Goal: Entertainment & Leisure: Browse casually

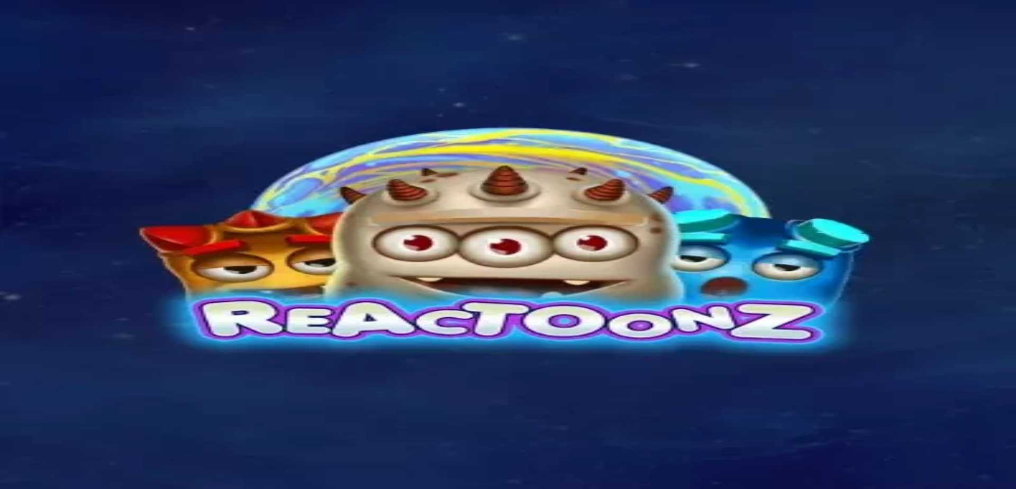
click at [51, 31] on img "Primary" at bounding box center [35, 17] width 63 height 26
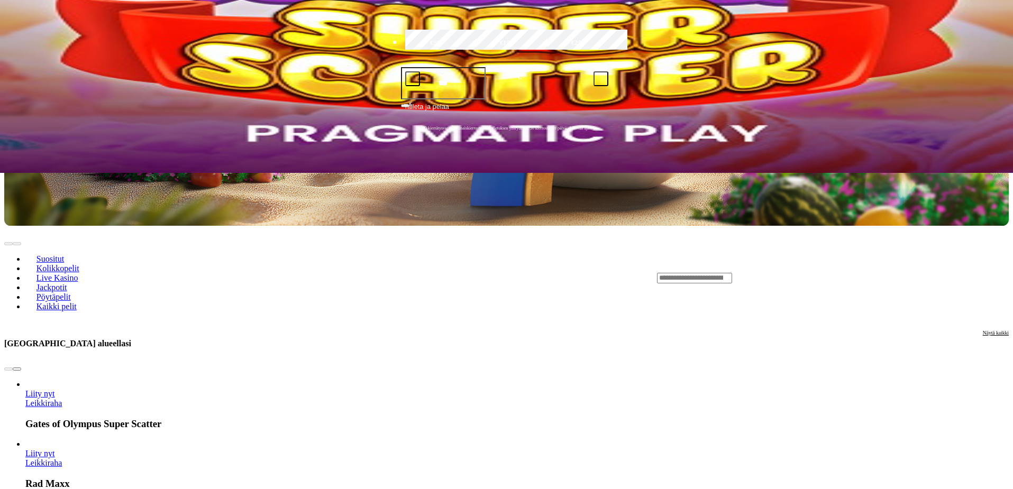
scroll to position [320, 0]
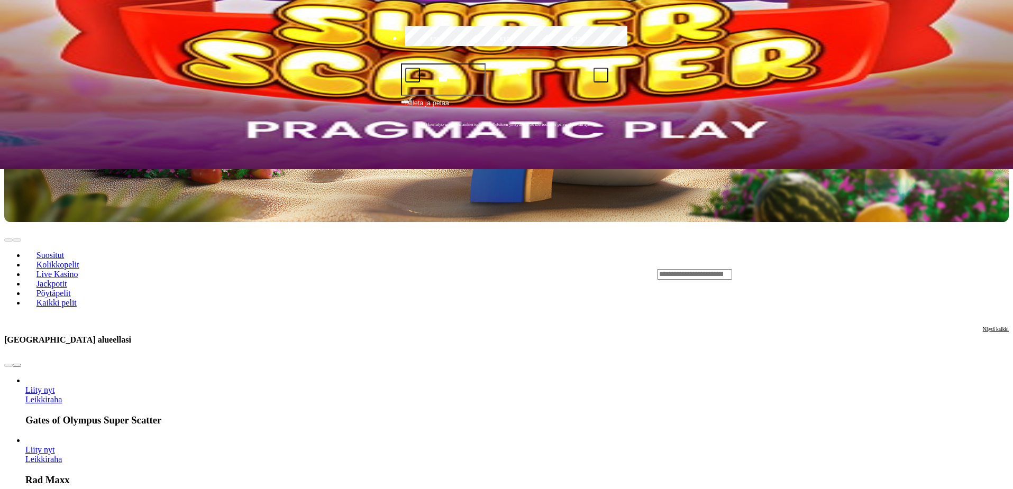
click at [62, 395] on link "Leikkiraha" at bounding box center [43, 399] width 36 height 9
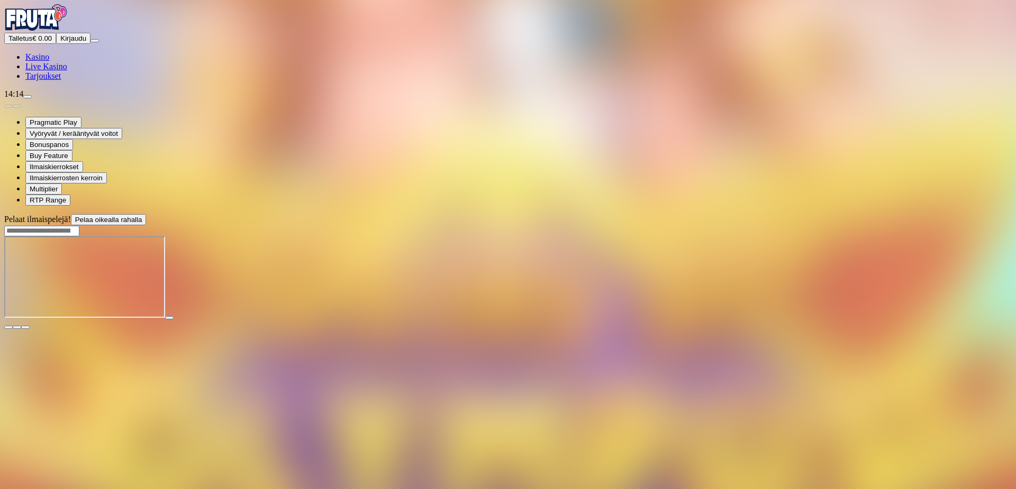
click at [68, 26] on img "Primary" at bounding box center [35, 17] width 63 height 26
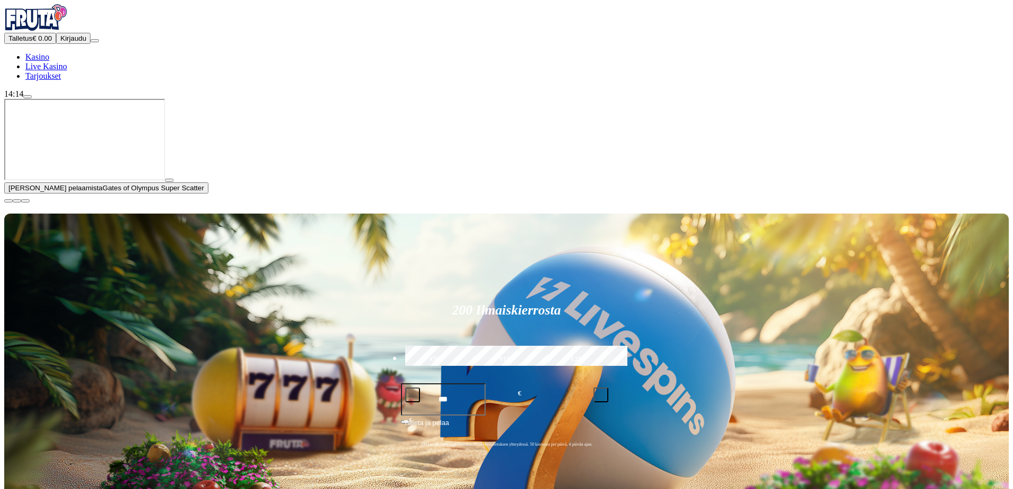
click at [68, 26] on img "Primary" at bounding box center [35, 17] width 63 height 26
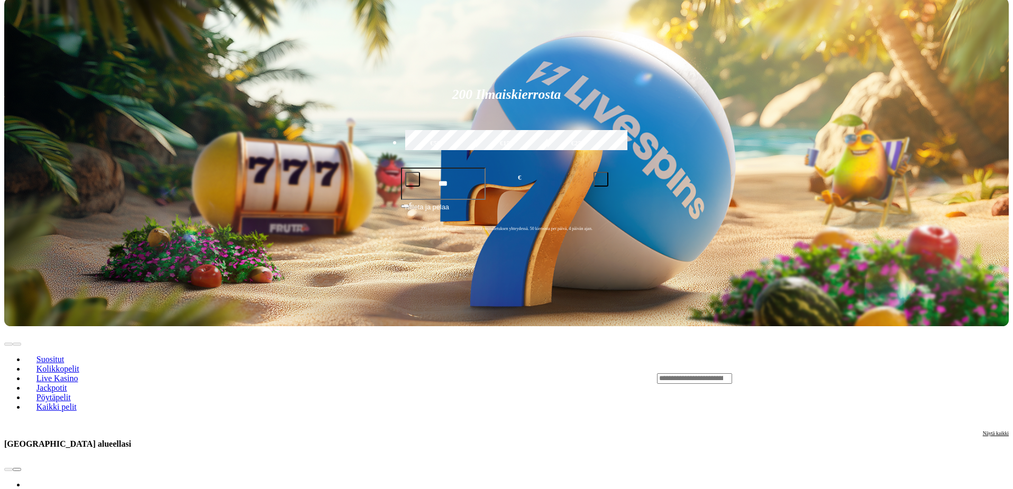
scroll to position [279, 0]
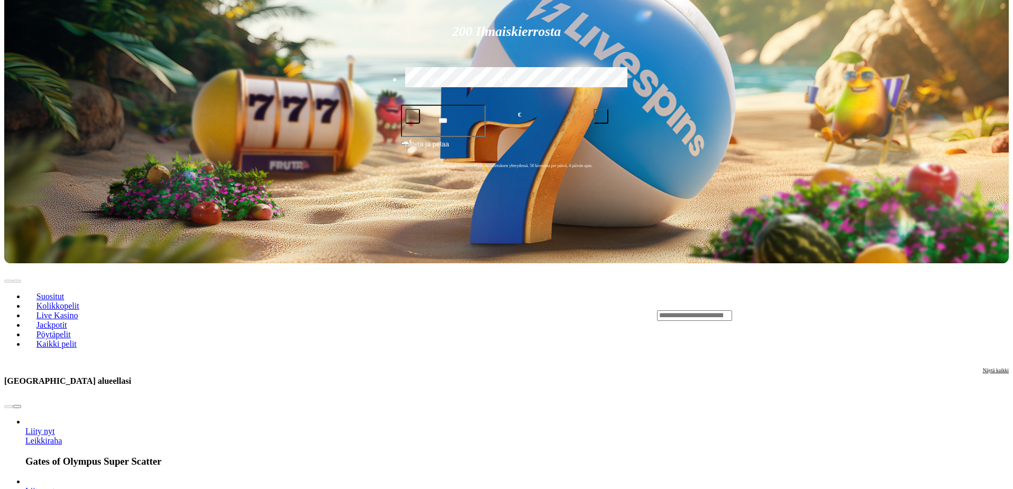
click at [17, 407] on span "chevron-right icon" at bounding box center [17, 407] width 0 height 0
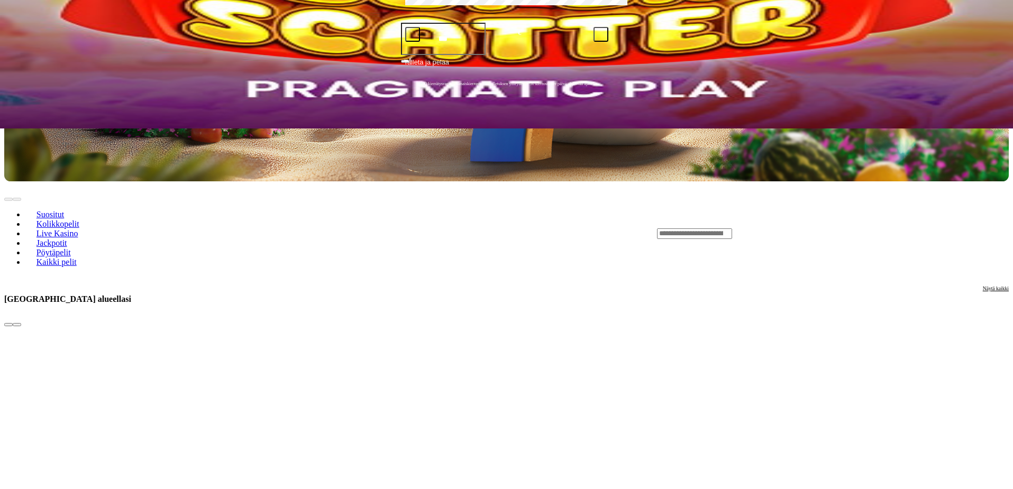
scroll to position [415, 0]
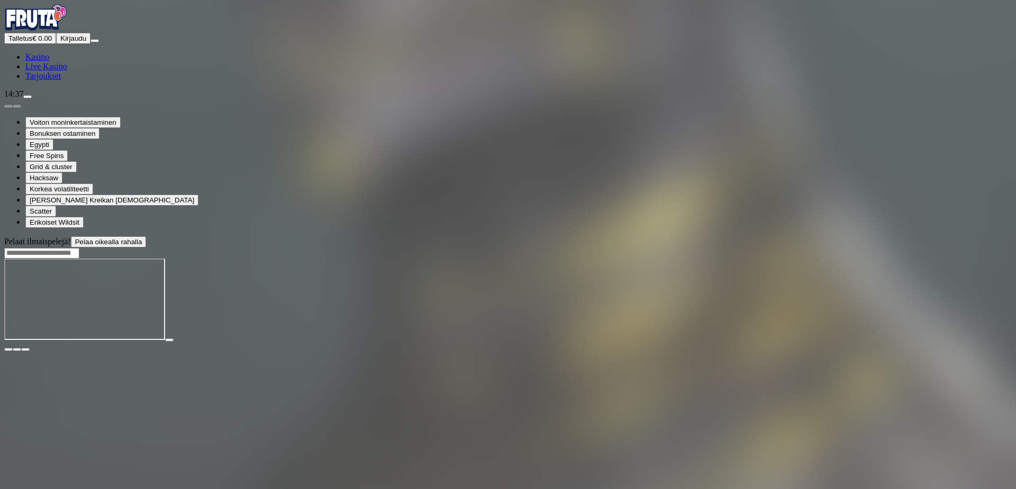
click at [8, 350] on span "close icon" at bounding box center [8, 350] width 0 height 0
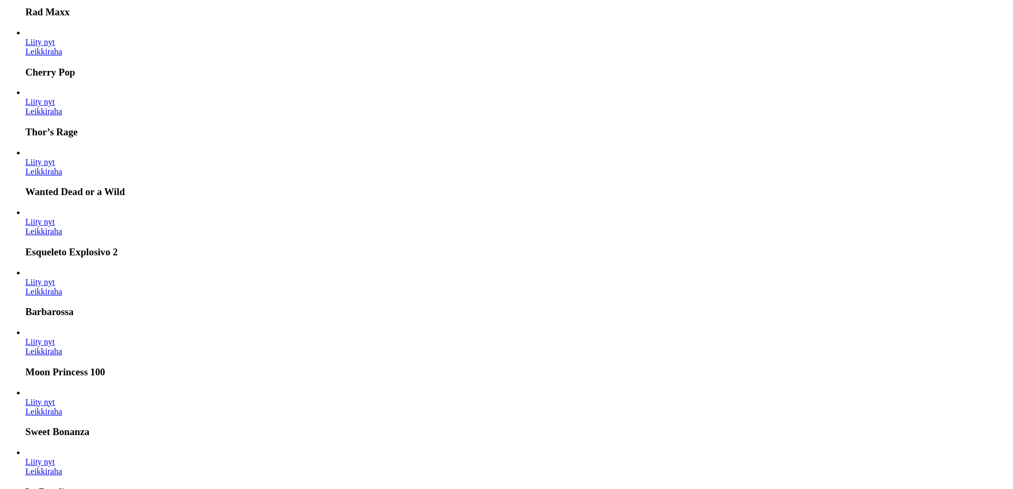
scroll to position [690, 0]
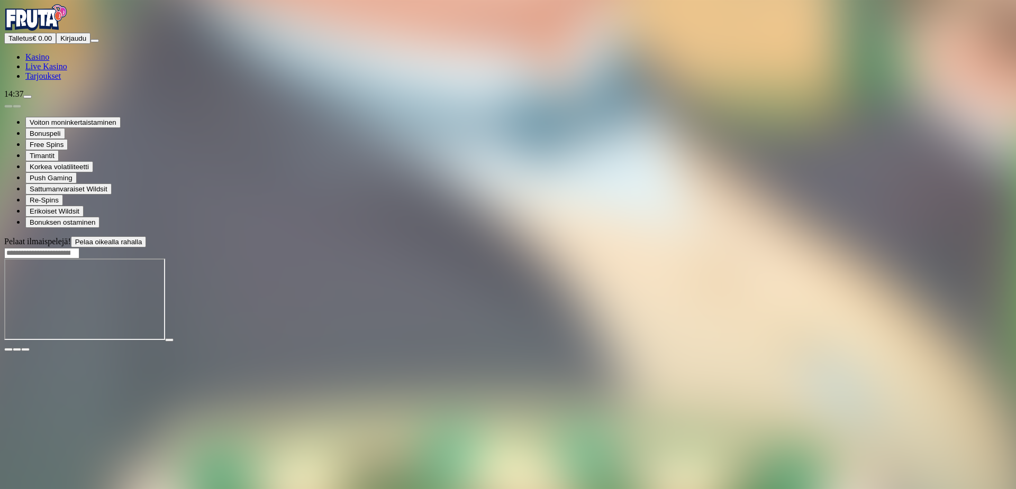
click at [25, 350] on span "fullscreen icon" at bounding box center [25, 350] width 0 height 0
